Goal: Find specific page/section: Find specific page/section

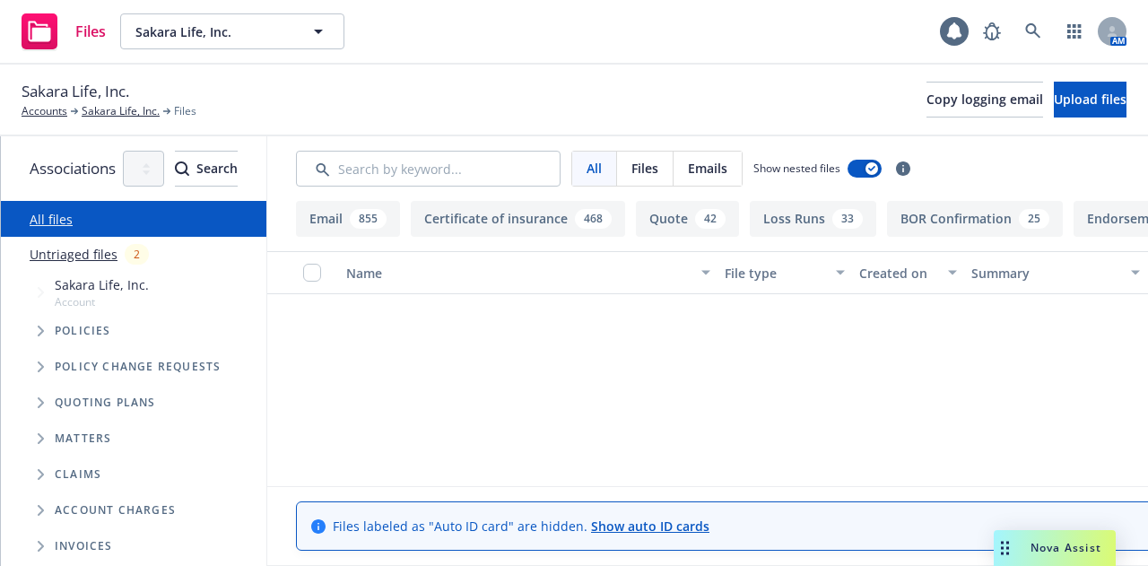
scroll to position [347, 0]
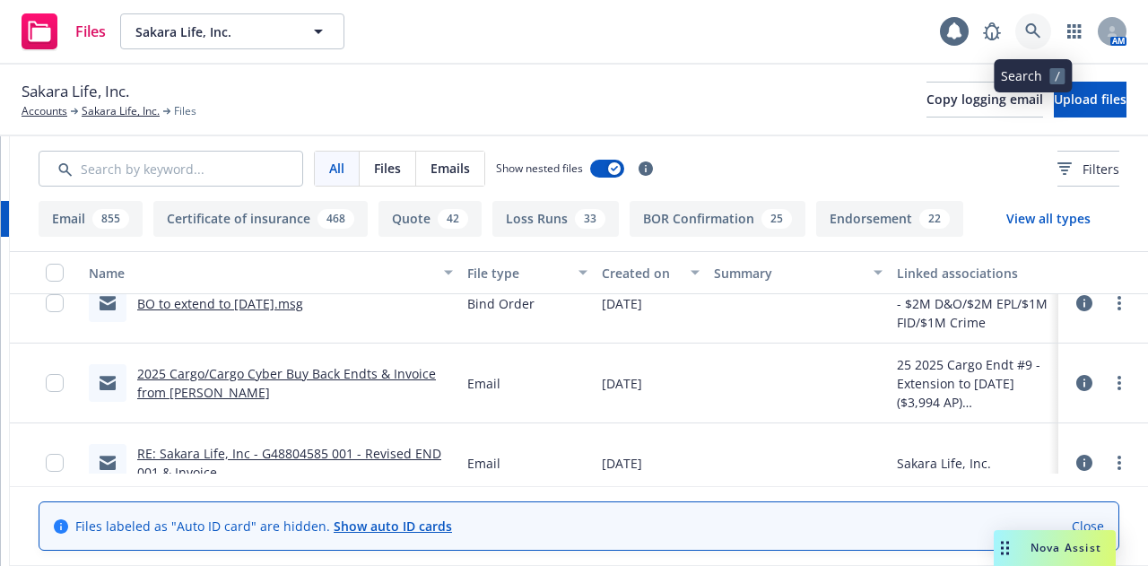
click at [1037, 46] on link at bounding box center [1033, 31] width 36 height 36
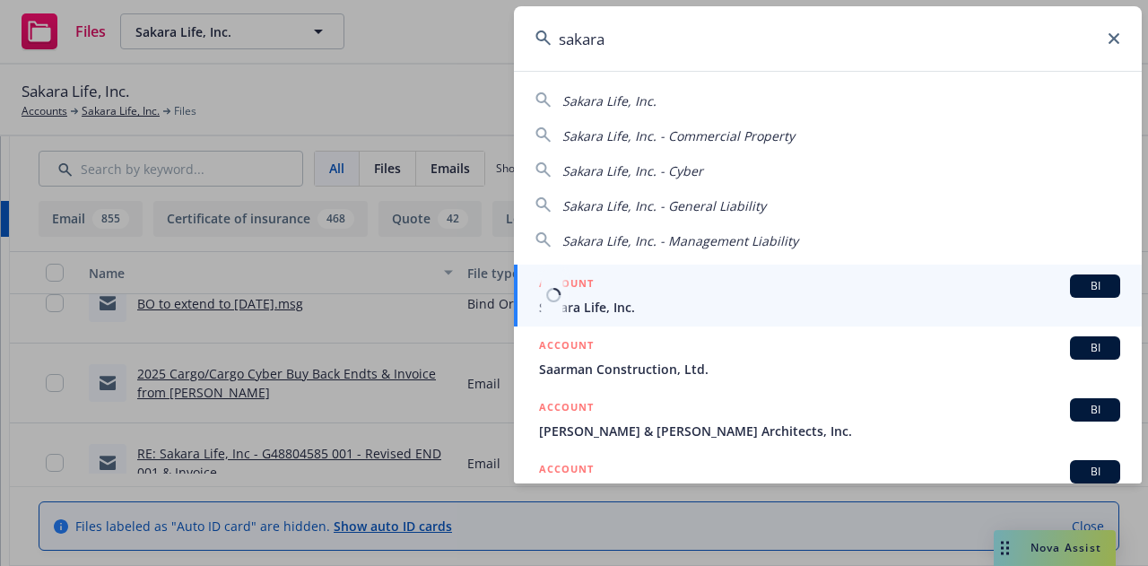
type input "sakara"
click at [882, 291] on div "ACCOUNT BI" at bounding box center [829, 285] width 581 height 23
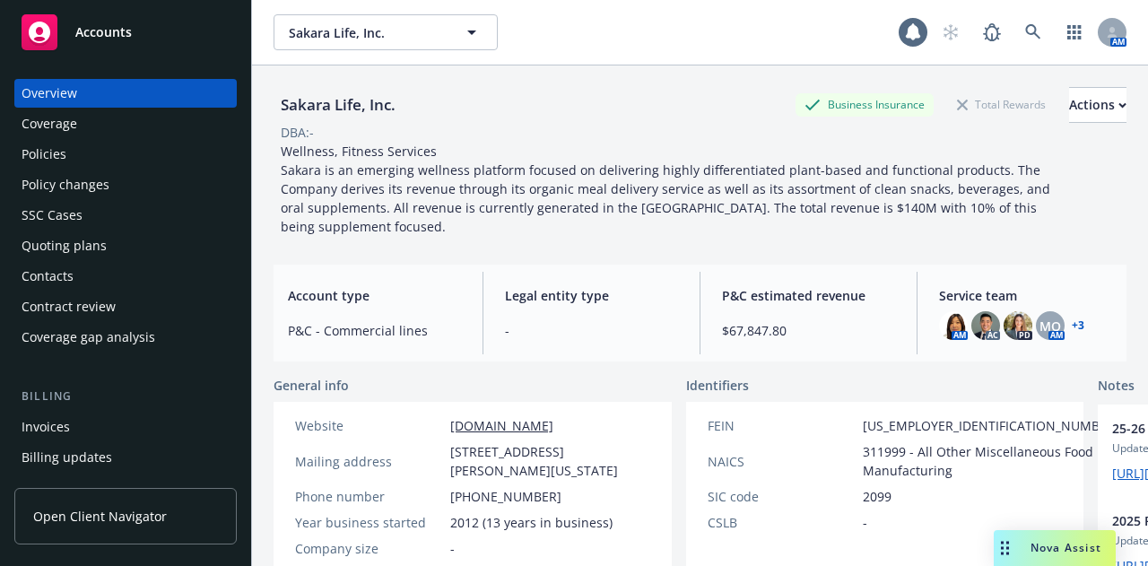
click at [137, 182] on div "Policy changes" at bounding box center [126, 184] width 208 height 29
